Goal: Find specific page/section: Find specific page/section

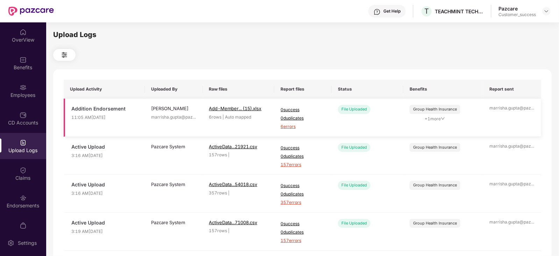
click at [285, 127] on span "6 errors" at bounding box center [303, 126] width 45 height 7
click at [21, 91] on div "Employees" at bounding box center [23, 91] width 46 height 26
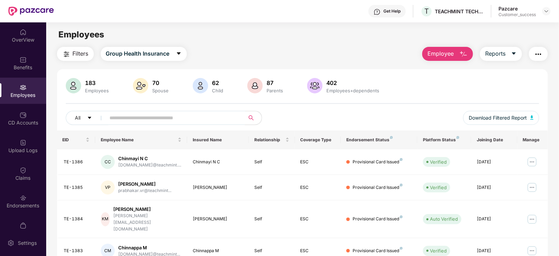
click at [140, 120] on input "text" at bounding box center [173, 118] width 126 height 10
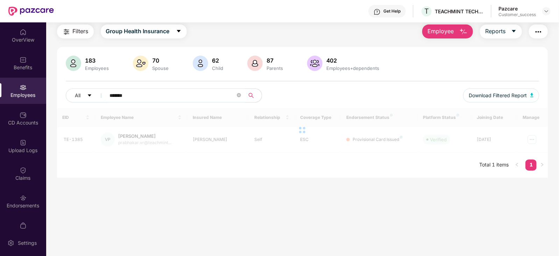
scroll to position [22, 0]
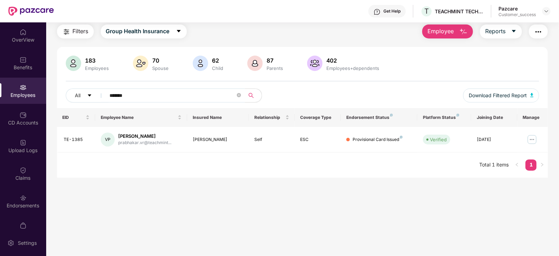
type input "*******"
click at [548, 10] on img at bounding box center [547, 11] width 6 height 6
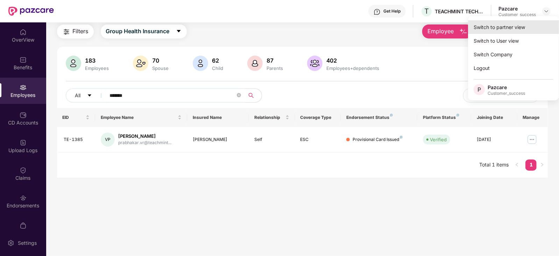
click at [525, 25] on div "Switch to partner view" at bounding box center [513, 27] width 91 height 14
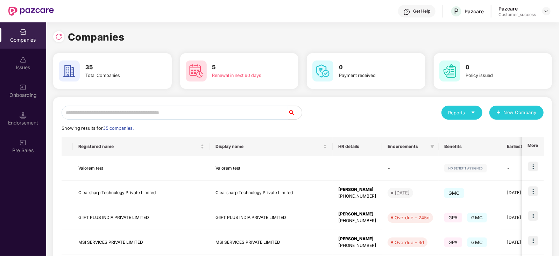
click at [231, 112] on input "text" at bounding box center [175, 113] width 226 height 14
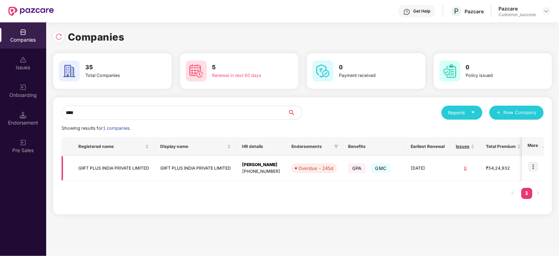
type input "****"
click at [539, 170] on td at bounding box center [533, 168] width 22 height 25
click at [533, 165] on img at bounding box center [533, 167] width 10 height 10
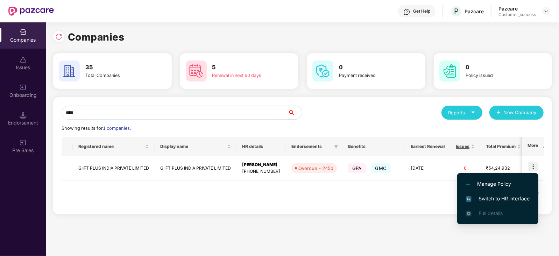
click at [525, 195] on span "Switch to HR interface" at bounding box center [498, 199] width 64 height 8
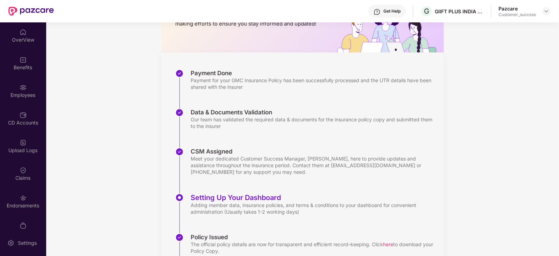
scroll to position [67, 0]
click at [12, 90] on div "Employees" at bounding box center [23, 91] width 46 height 26
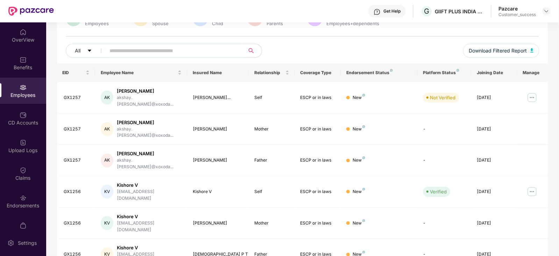
click at [158, 76] on div "Employee Name" at bounding box center [141, 72] width 81 height 7
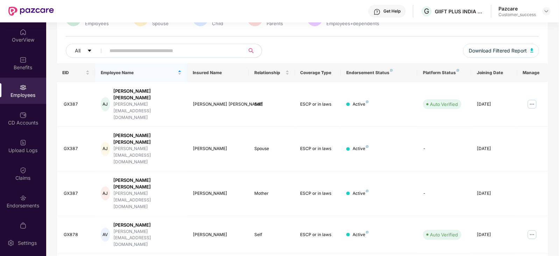
click at [162, 48] on input "text" at bounding box center [173, 50] width 126 height 10
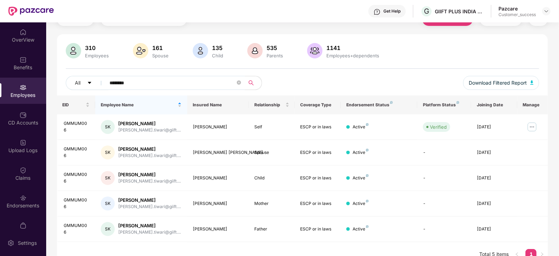
scroll to position [46, 0]
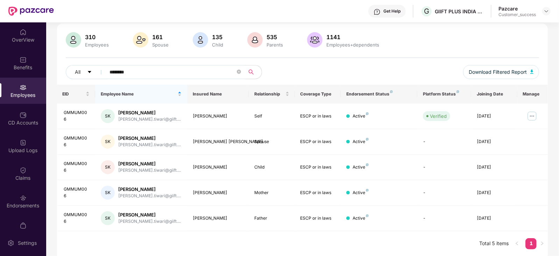
type input "********"
